Goal: Find specific page/section: Find specific page/section

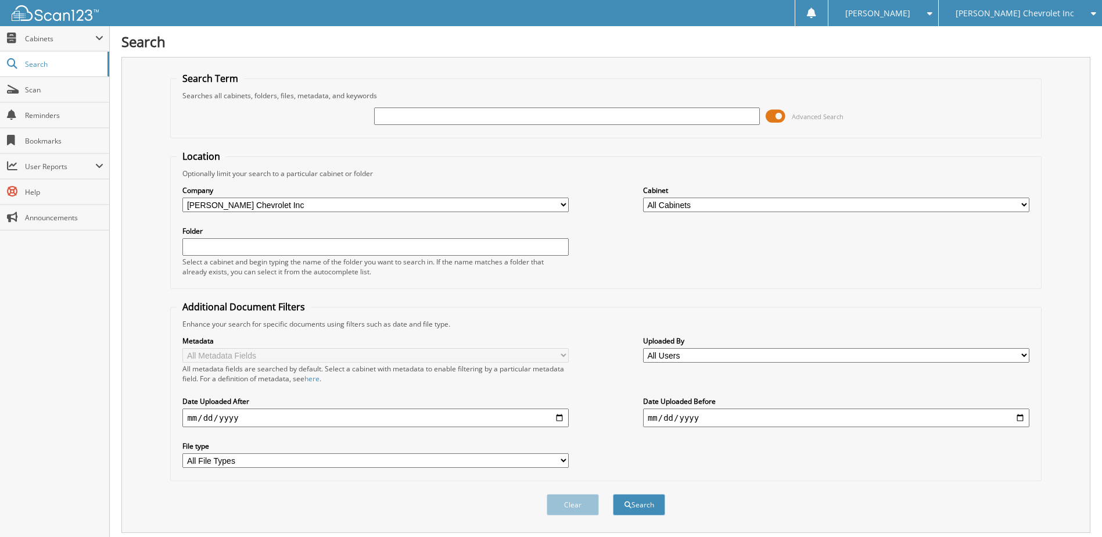
click at [416, 114] on input "text" at bounding box center [567, 115] width 386 height 17
type input "232515"
click at [613, 494] on button "Search" at bounding box center [639, 504] width 52 height 21
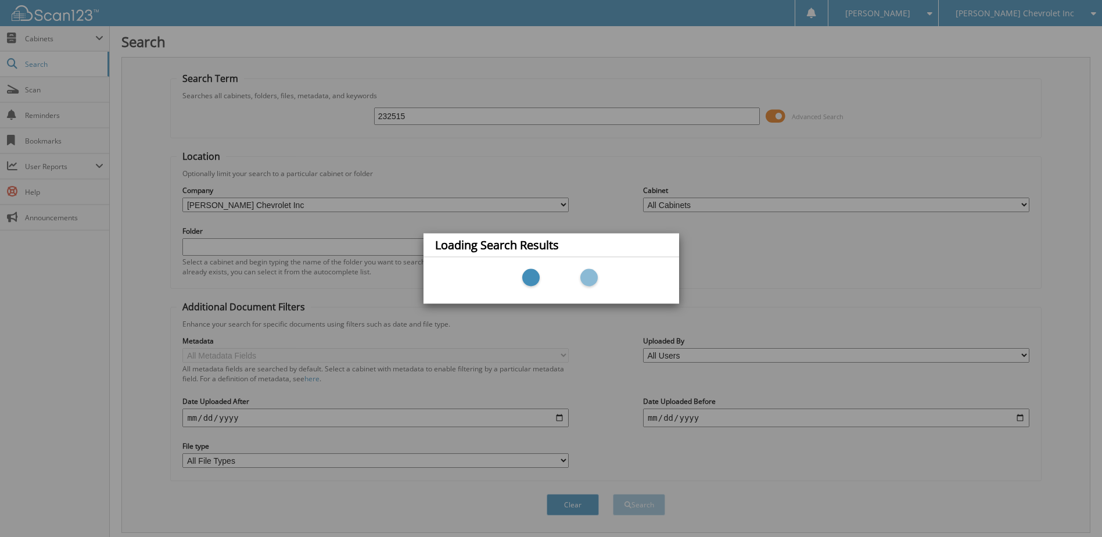
scroll to position [20, 0]
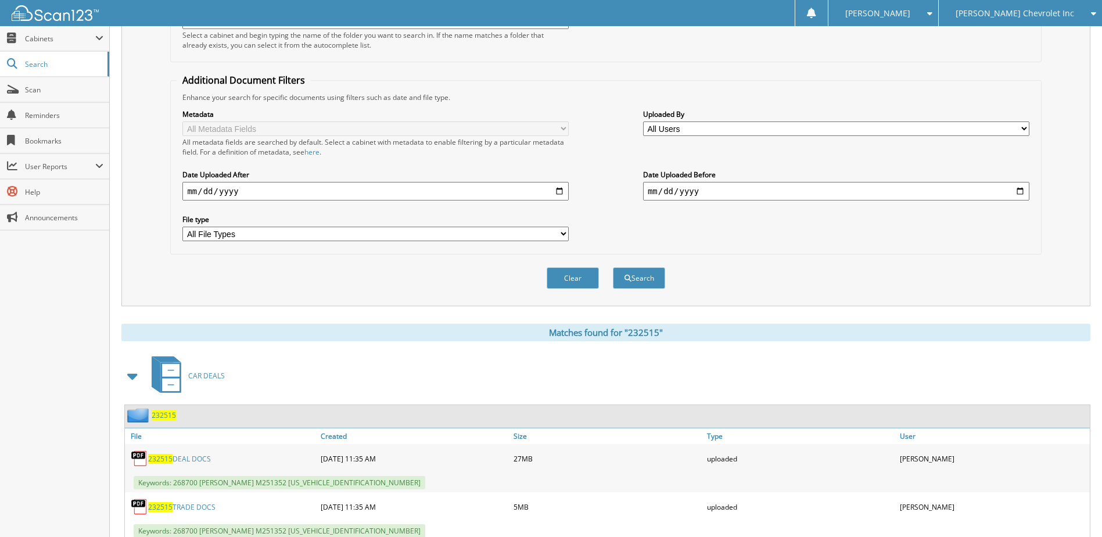
scroll to position [314, 0]
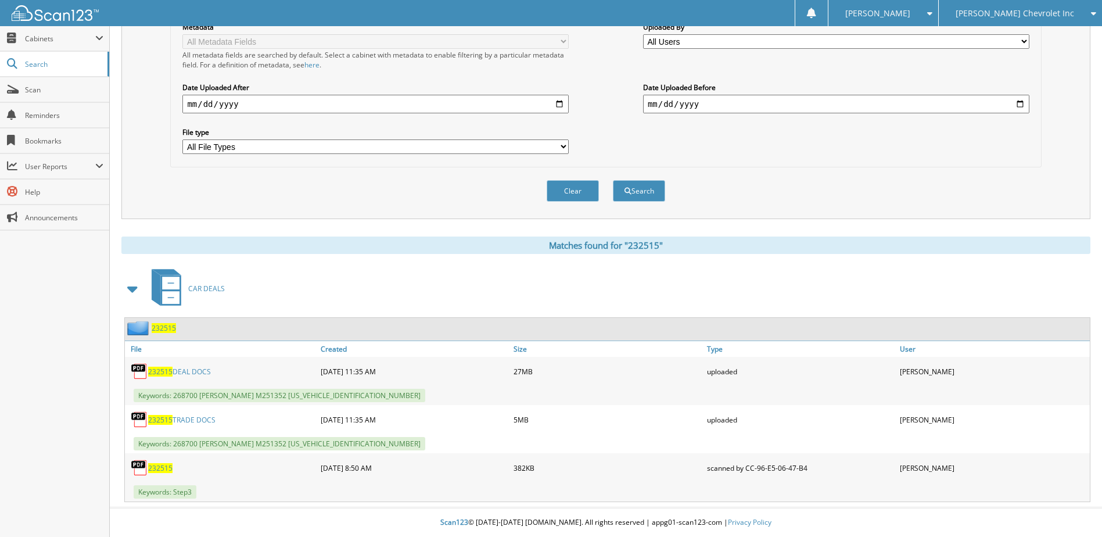
click at [157, 328] on span "232515" at bounding box center [164, 328] width 24 height 10
